Goal: Check status

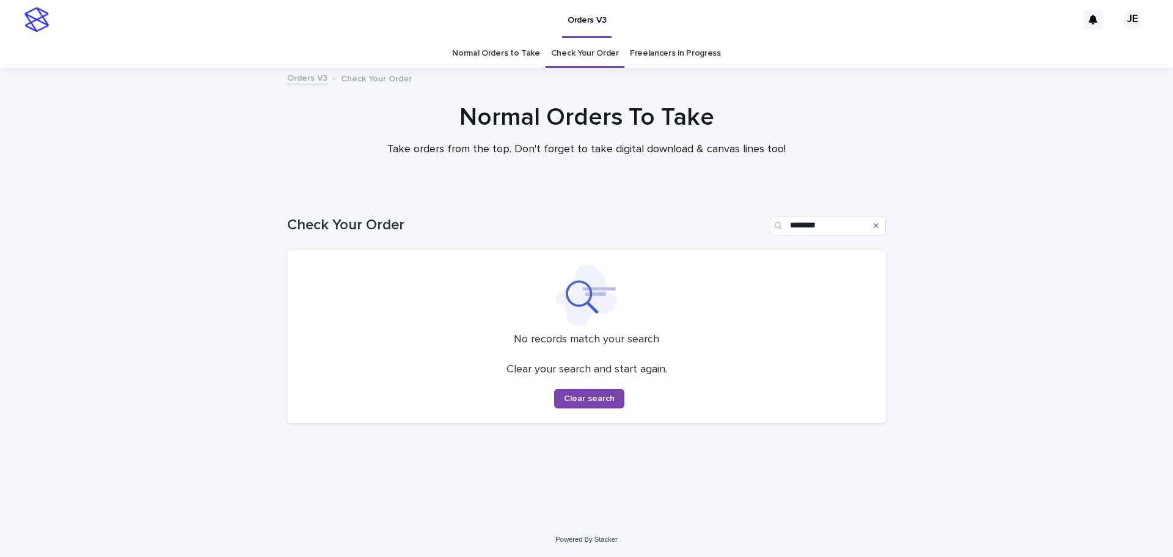
click at [1133, 15] on div "JE" at bounding box center [1133, 20] width 20 height 20
click at [1096, 18] on div at bounding box center [586, 19] width 1173 height 39
click at [1095, 18] on icon at bounding box center [1093, 20] width 9 height 10
click at [1093, 19] on icon at bounding box center [1093, 20] width 9 height 10
drag, startPoint x: 1076, startPoint y: 168, endPoint x: 1021, endPoint y: 152, distance: 57.2
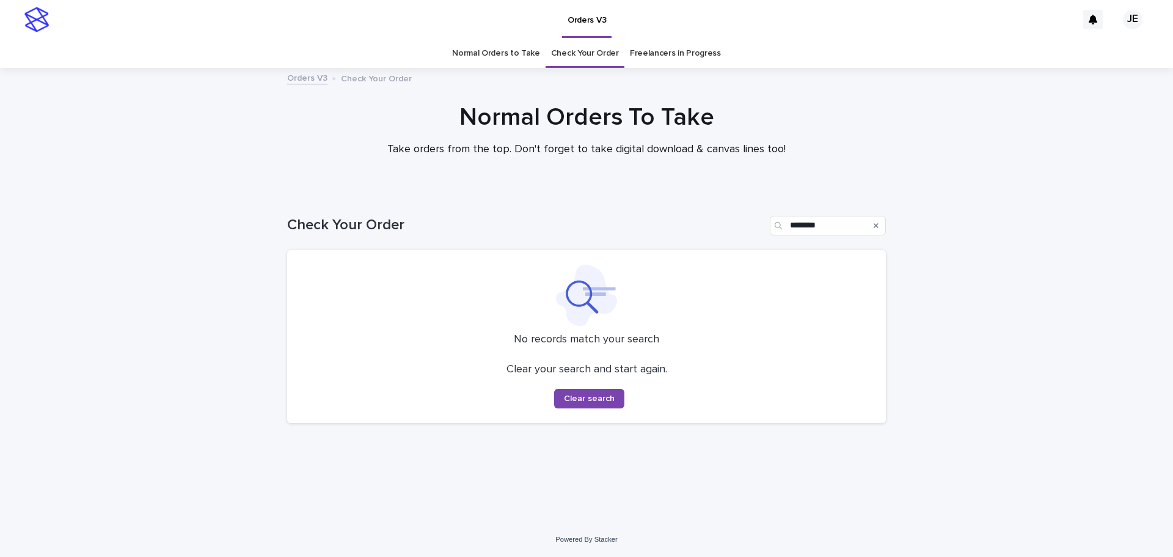
click at [1075, 168] on div at bounding box center [586, 129] width 1173 height 122
click at [641, 49] on link "Freelancers in Progress" at bounding box center [675, 53] width 91 height 29
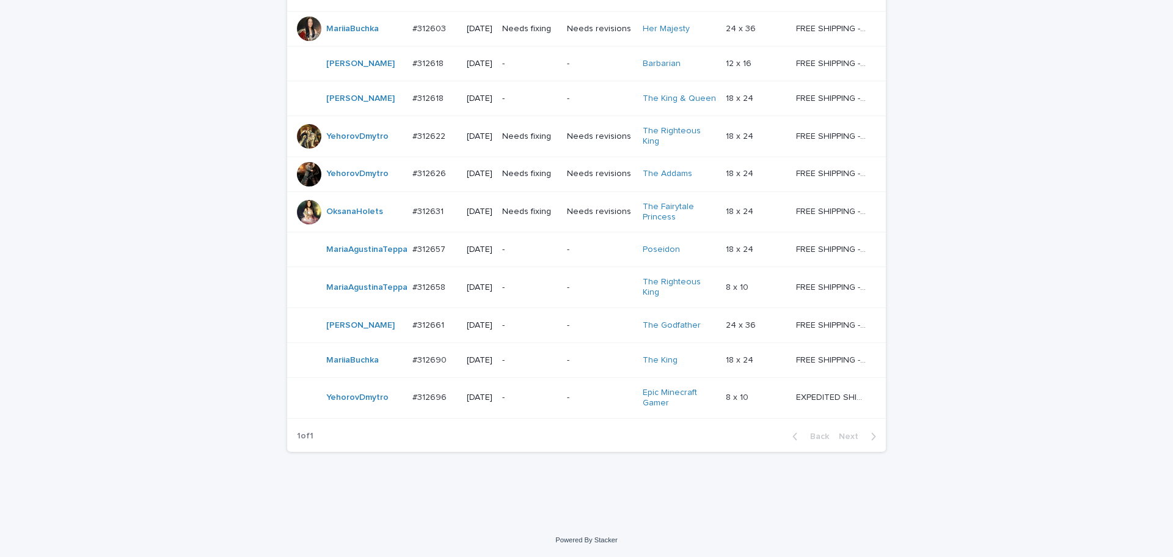
scroll to position [539, 0]
click at [940, 269] on div "Loading... Saving… Loading... Saving… Freelancers in Progress Artist Name Date …" at bounding box center [586, 107] width 1173 height 829
